Goal: Find contact information: Find contact information

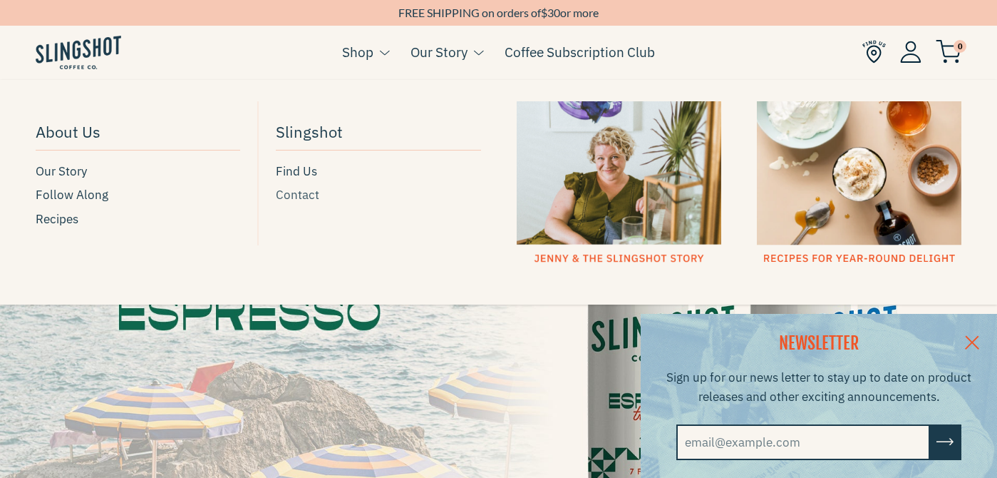
click at [304, 195] on span "Contact" at bounding box center [297, 194] width 43 height 19
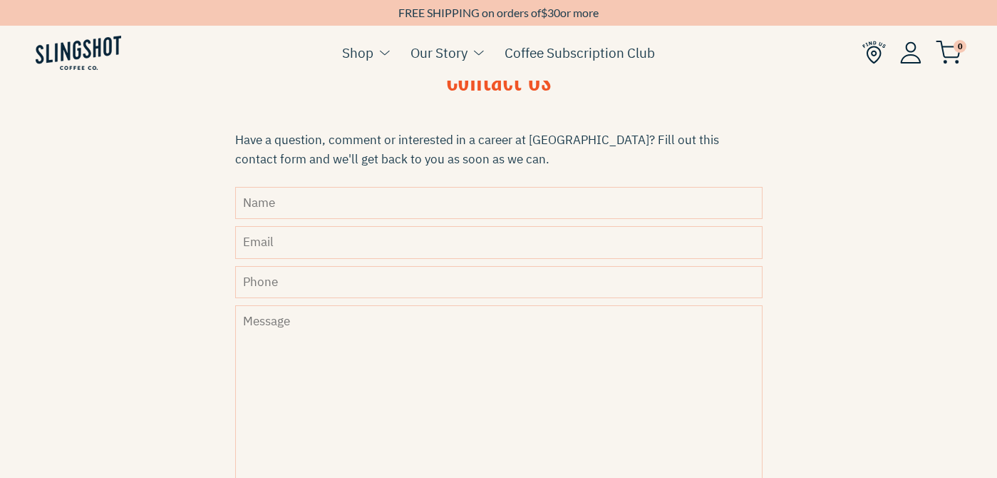
scroll to position [404, 0]
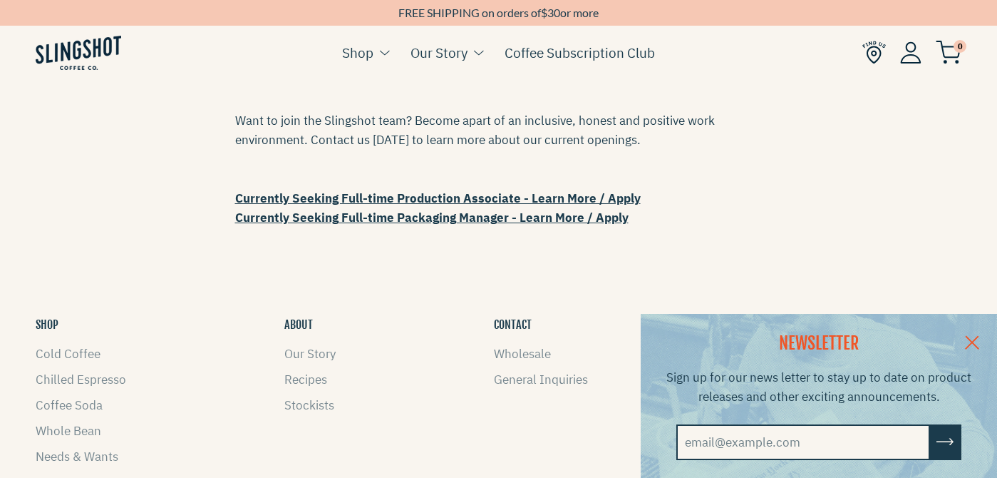
scroll to position [364, 0]
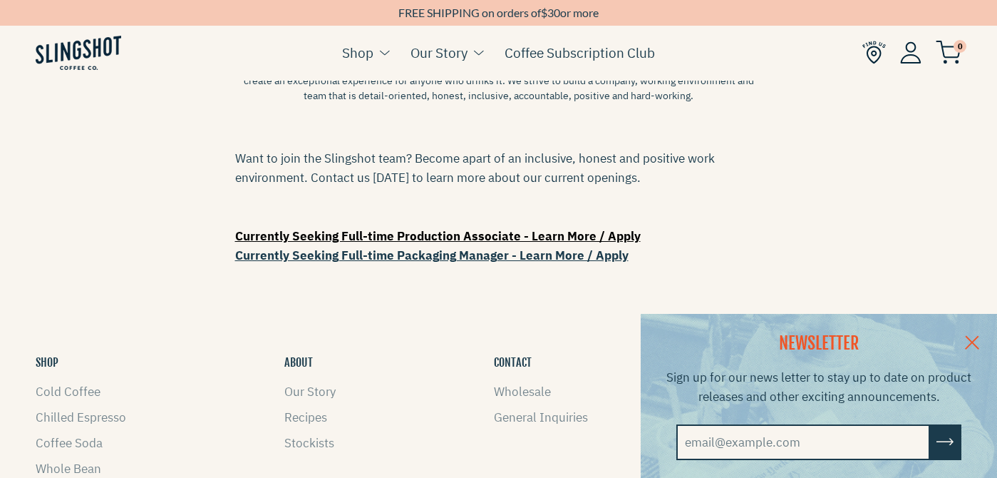
click at [480, 233] on strong "Currently Seeking Full-time Production Associate - Learn More / Apply" at bounding box center [438, 236] width 406 height 16
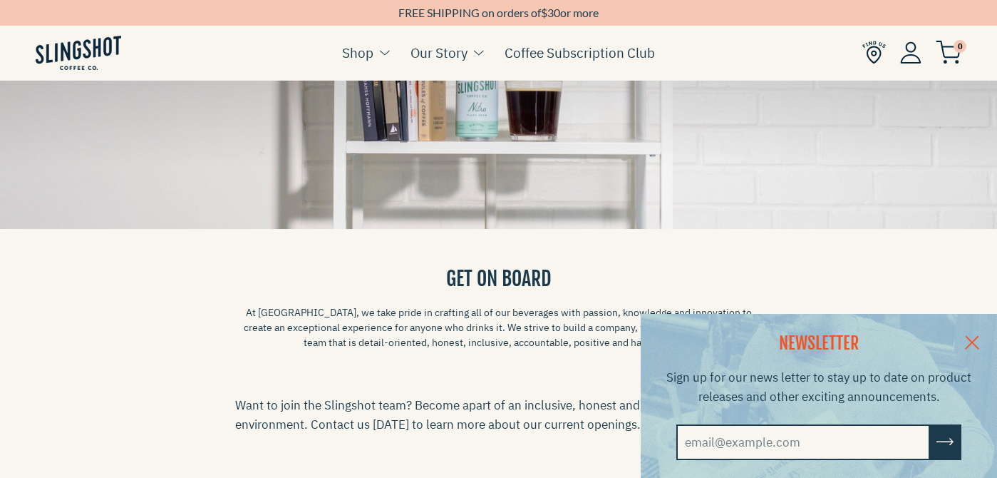
scroll to position [0, 0]
